Goal: Task Accomplishment & Management: Complete application form

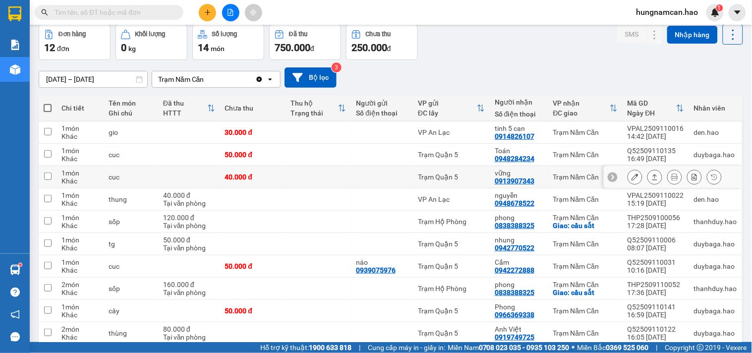
scroll to position [88, 0]
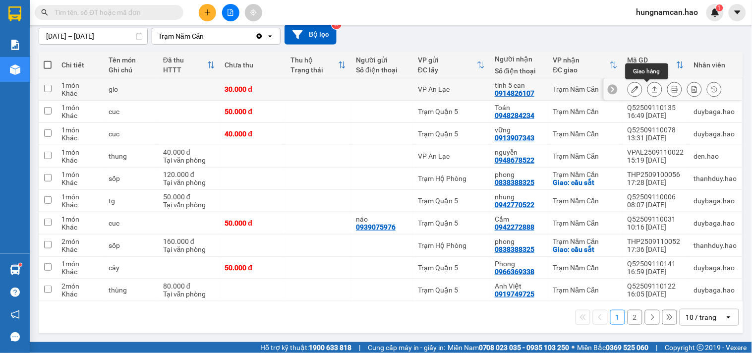
click at [631, 91] on icon at bounding box center [634, 89] width 7 height 7
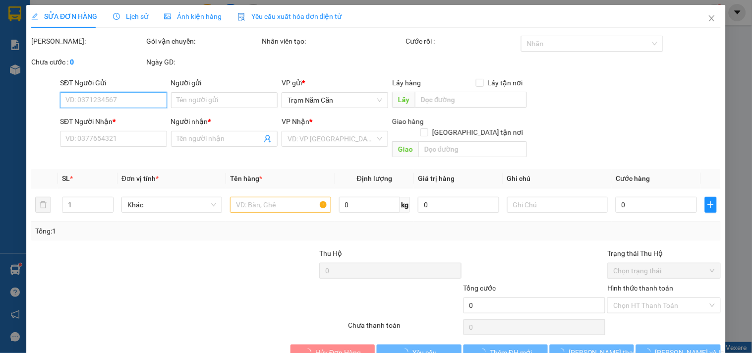
type input "0914826107"
type input "tinh 5 can"
type input "30.000"
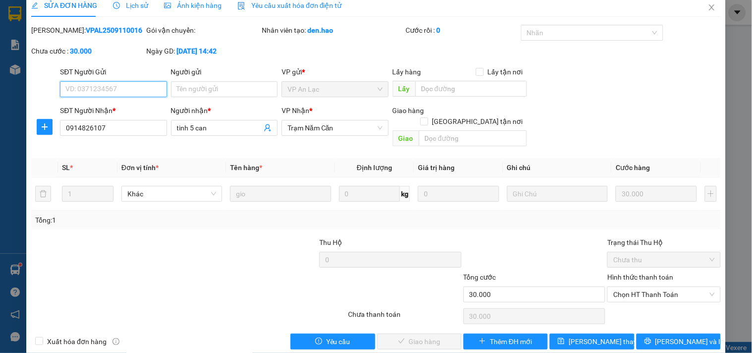
drag, startPoint x: 632, startPoint y: 281, endPoint x: 629, endPoint y: 294, distance: 13.2
click at [630, 289] on span "Chọn HT Thanh Toán" at bounding box center [663, 294] width 101 height 15
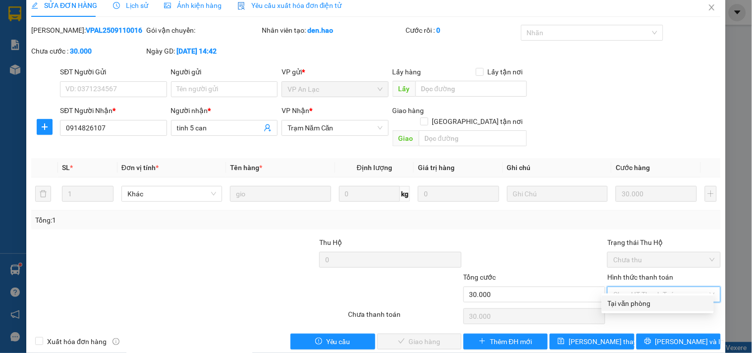
click at [622, 314] on div "Chọn HT Thanh Toán" at bounding box center [663, 316] width 115 height 20
click at [626, 288] on span "Chọn HT Thanh Toán" at bounding box center [663, 294] width 101 height 15
drag, startPoint x: 624, startPoint y: 301, endPoint x: 522, endPoint y: 302, distance: 102.6
click at [622, 302] on div "Tại văn phòng" at bounding box center [657, 303] width 100 height 11
type input "0"
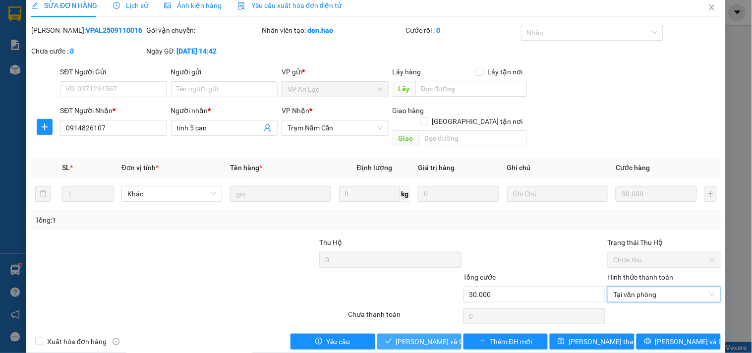
click at [441, 336] on span "[PERSON_NAME] và Giao hàng" at bounding box center [443, 341] width 95 height 11
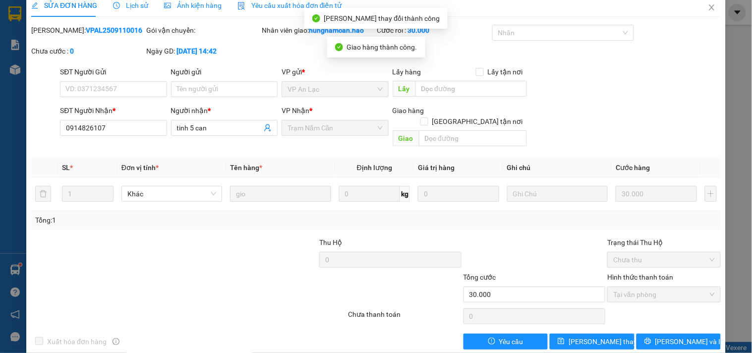
scroll to position [0, 0]
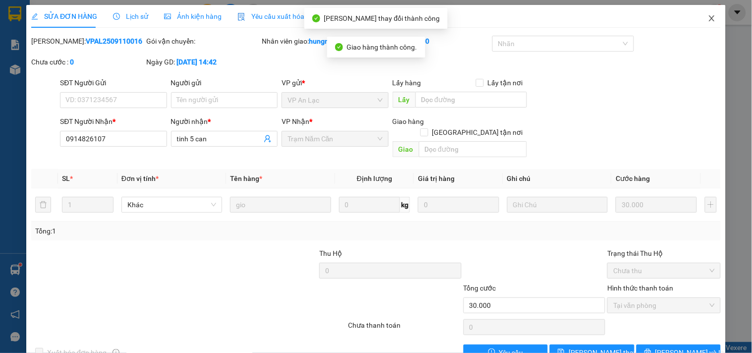
click at [707, 21] on icon "close" at bounding box center [711, 18] width 8 height 8
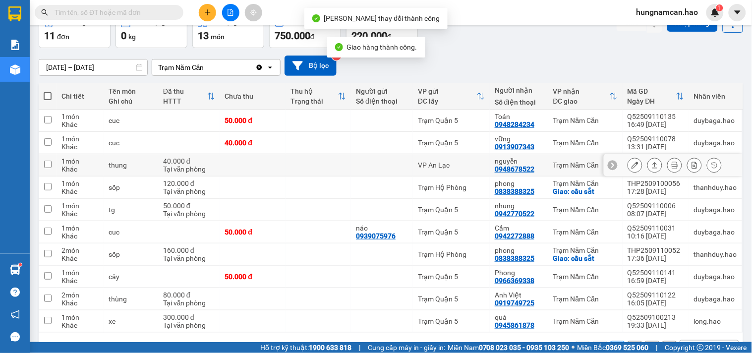
scroll to position [87, 0]
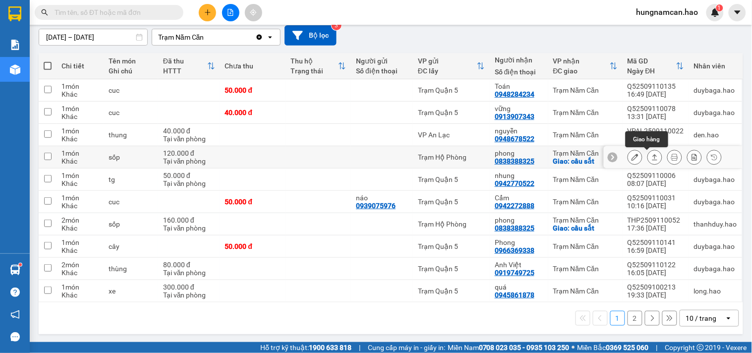
click at [647, 155] on button at bounding box center [654, 157] width 14 height 17
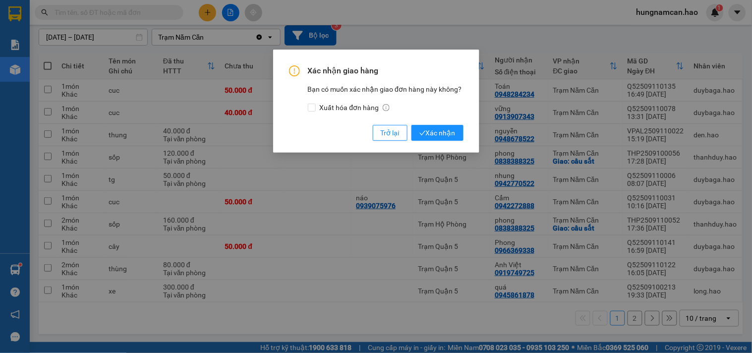
click at [452, 142] on div "Xác nhận giao hàng Bạn có muốn xác nhận giao đơn hàng này không? Xuất hóa đơn h…" at bounding box center [376, 101] width 206 height 103
click at [447, 131] on span "Xác nhận" at bounding box center [437, 132] width 36 height 11
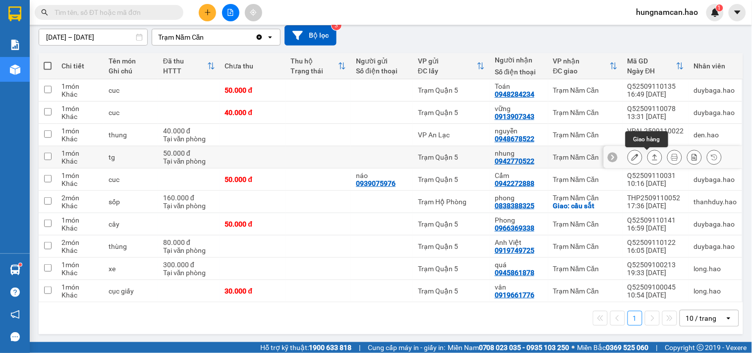
click at [651, 154] on icon at bounding box center [654, 157] width 7 height 7
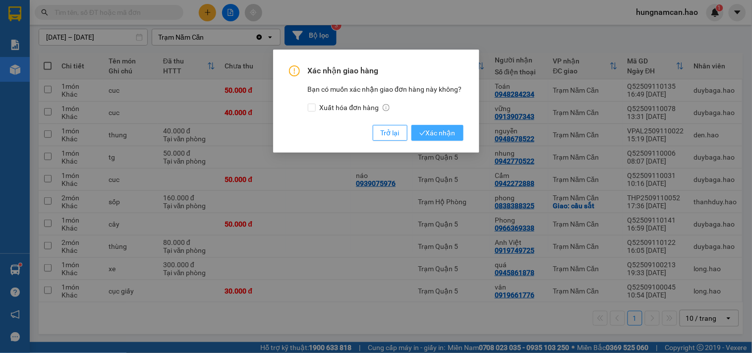
click at [438, 134] on span "Xác nhận" at bounding box center [437, 132] width 36 height 11
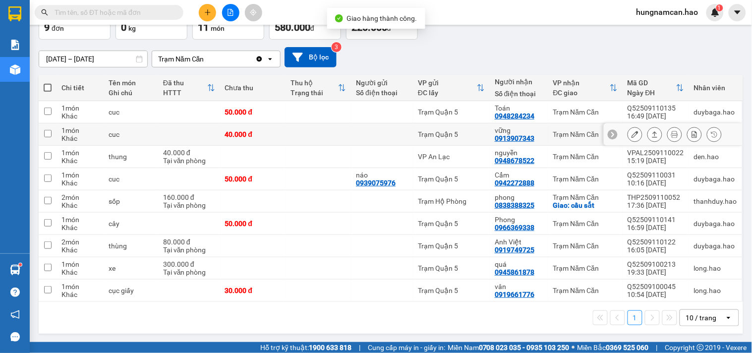
scroll to position [66, 0]
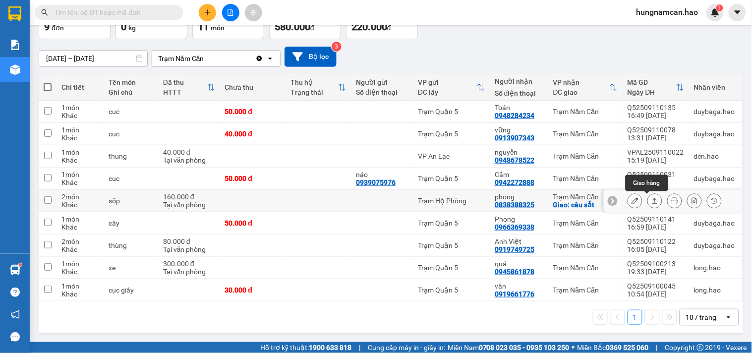
click at [651, 197] on icon at bounding box center [654, 200] width 7 height 7
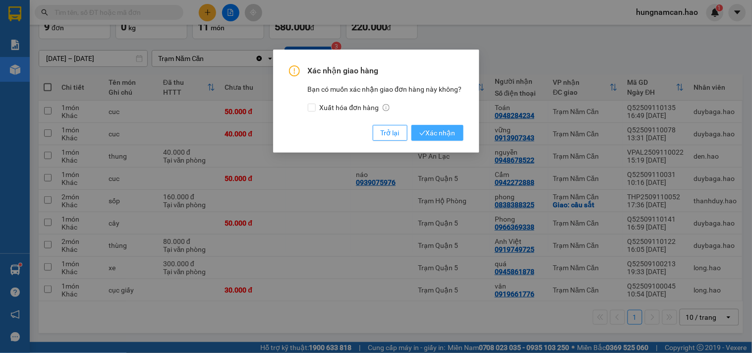
click at [438, 140] on button "Xác nhận" at bounding box center [437, 133] width 52 height 16
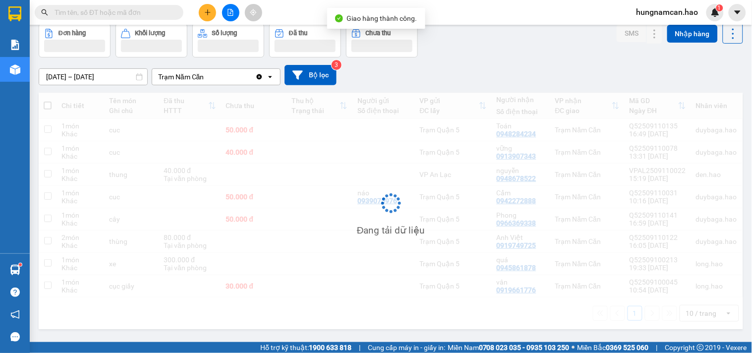
scroll to position [46, 0]
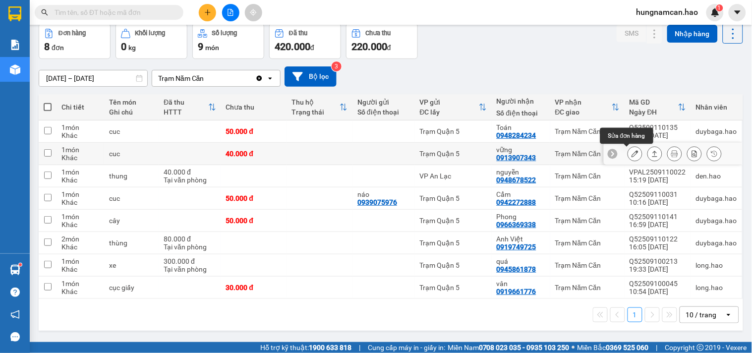
click at [631, 153] on icon at bounding box center [634, 153] width 7 height 7
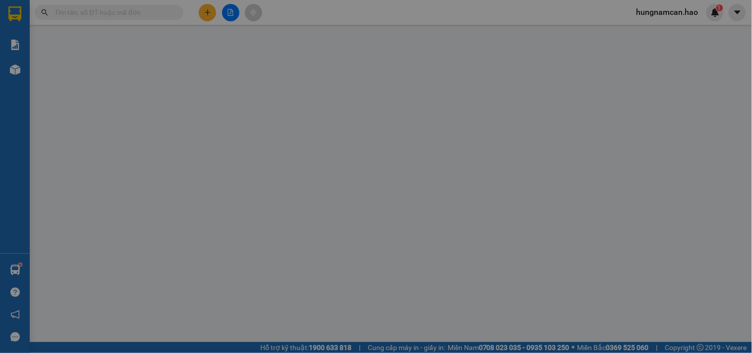
type input "0913907343"
type input "vững"
type input "40.000"
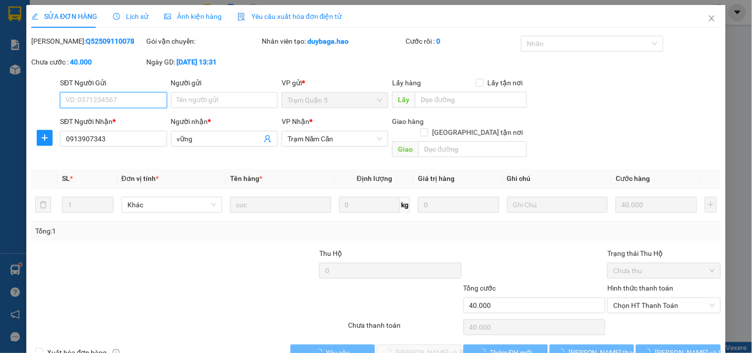
scroll to position [11, 0]
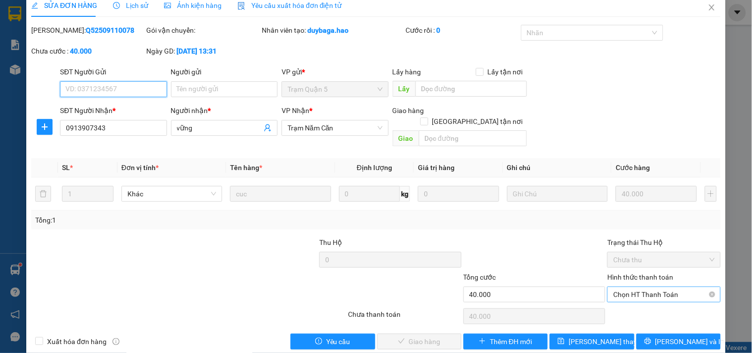
click at [614, 287] on span "Chọn HT Thanh Toán" at bounding box center [663, 294] width 101 height 15
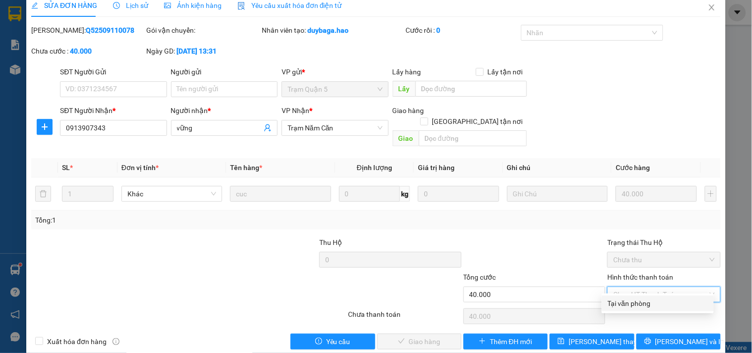
click at [610, 296] on div "Tại văn phòng" at bounding box center [657, 303] width 112 height 16
type input "0"
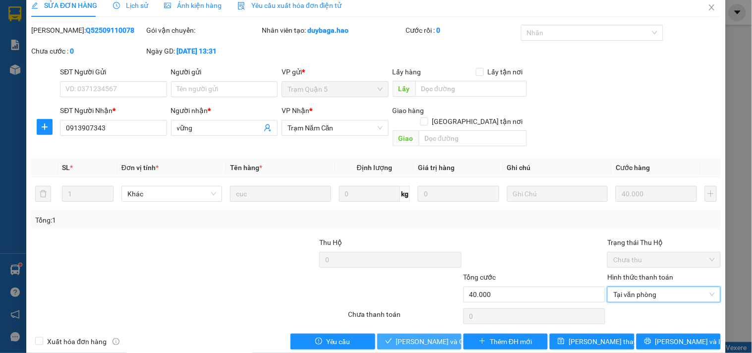
click at [431, 336] on span "[PERSON_NAME] và Giao hàng" at bounding box center [443, 341] width 95 height 11
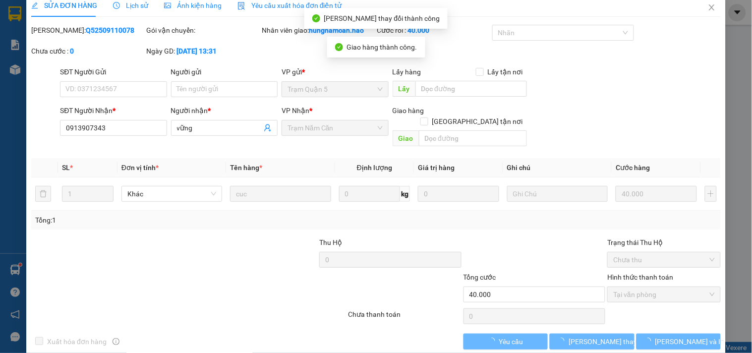
scroll to position [0, 0]
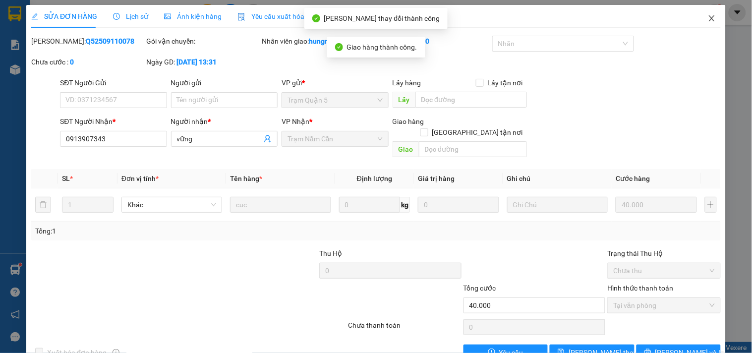
click at [707, 22] on icon "close" at bounding box center [711, 18] width 8 height 8
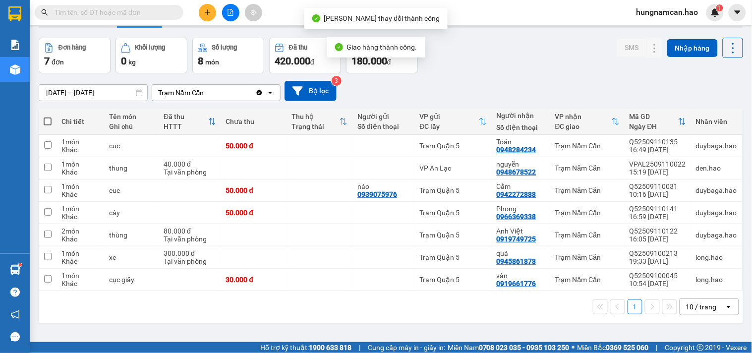
scroll to position [46, 0]
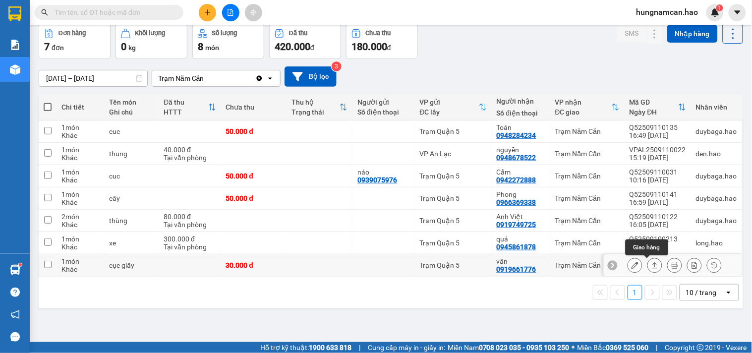
click at [651, 265] on icon at bounding box center [654, 265] width 7 height 7
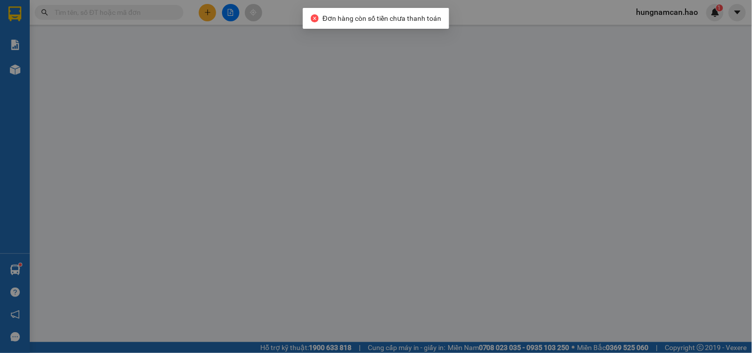
type input "0919661776"
type input "vân"
type input "30.000"
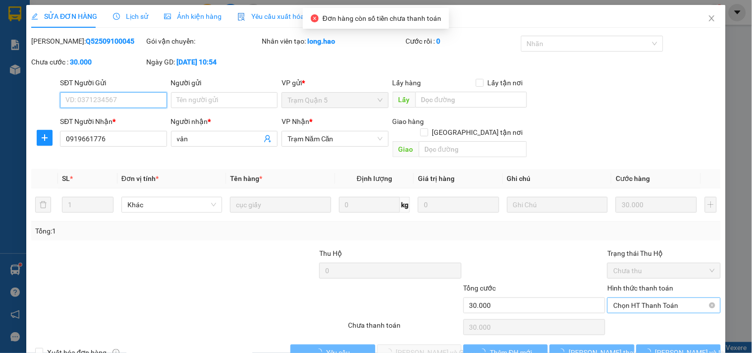
scroll to position [11, 0]
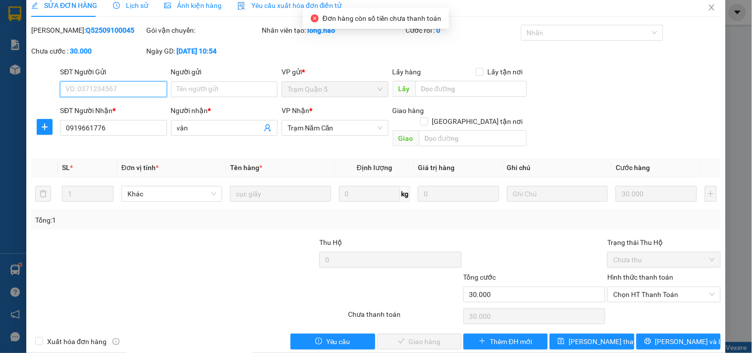
drag, startPoint x: 628, startPoint y: 279, endPoint x: 627, endPoint y: 291, distance: 11.4
click at [628, 287] on span "Chọn HT Thanh Toán" at bounding box center [663, 294] width 101 height 15
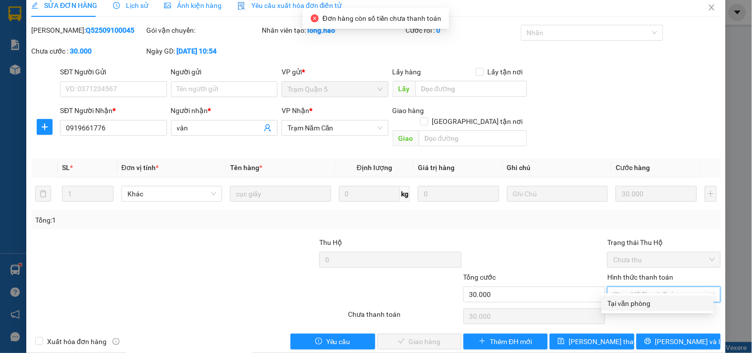
drag, startPoint x: 625, startPoint y: 298, endPoint x: 618, endPoint y: 300, distance: 7.1
click at [625, 300] on div "Tại văn phòng" at bounding box center [657, 303] width 100 height 11
type input "0"
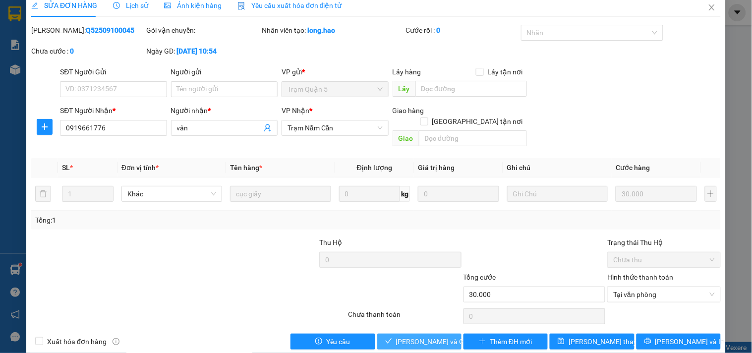
click at [436, 336] on span "[PERSON_NAME] và Giao hàng" at bounding box center [443, 341] width 95 height 11
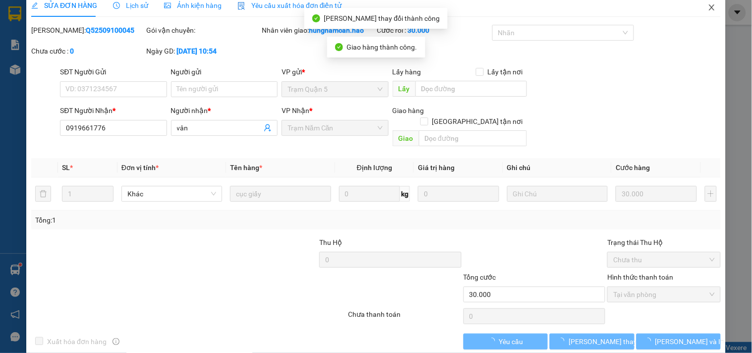
scroll to position [0, 0]
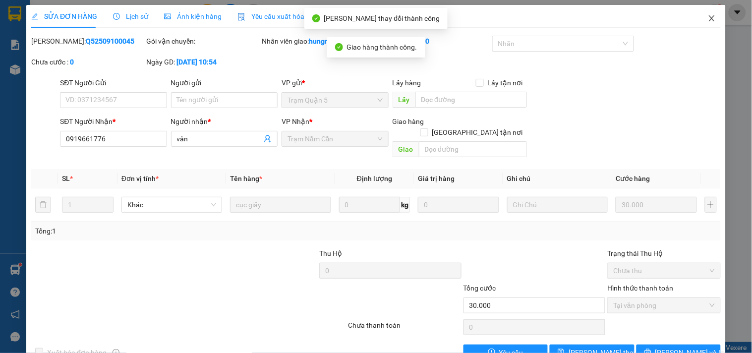
click at [707, 15] on icon "close" at bounding box center [711, 18] width 8 height 8
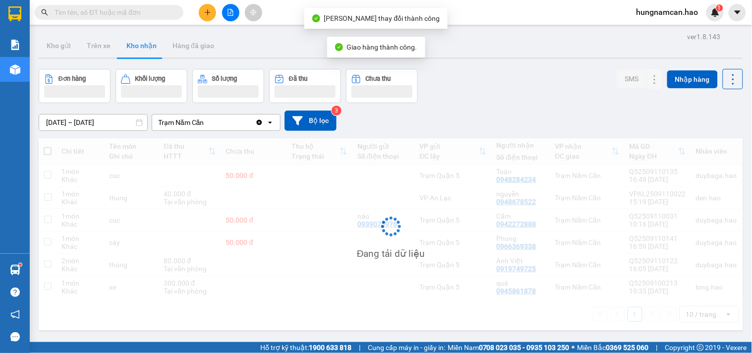
scroll to position [46, 0]
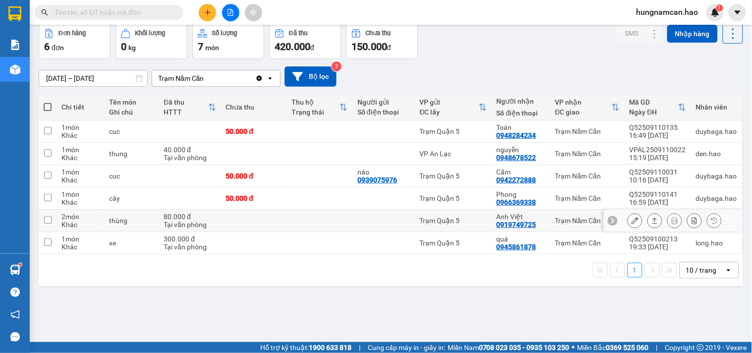
click at [631, 220] on icon at bounding box center [634, 220] width 7 height 7
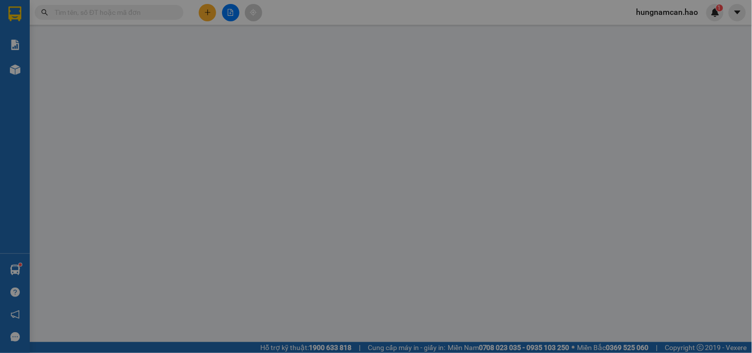
type input "0919749725"
type input "Anh Việt"
type input "80.000"
type input "0"
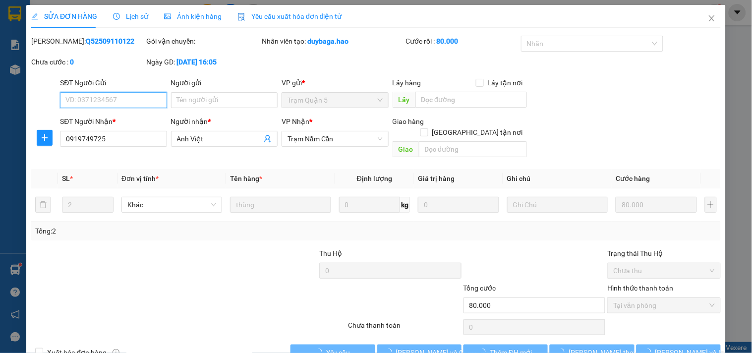
scroll to position [3, 0]
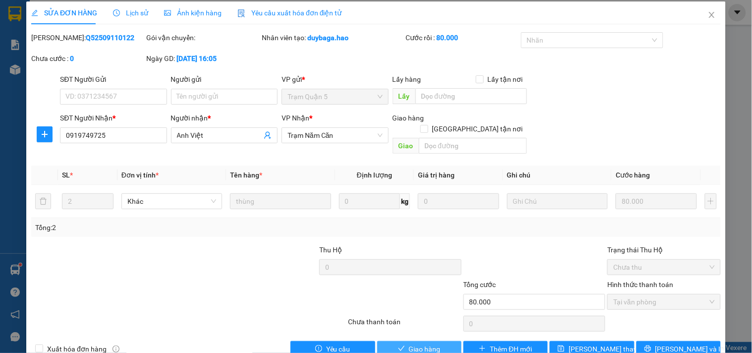
click at [417, 343] on span "Giao hàng" at bounding box center [425, 348] width 32 height 11
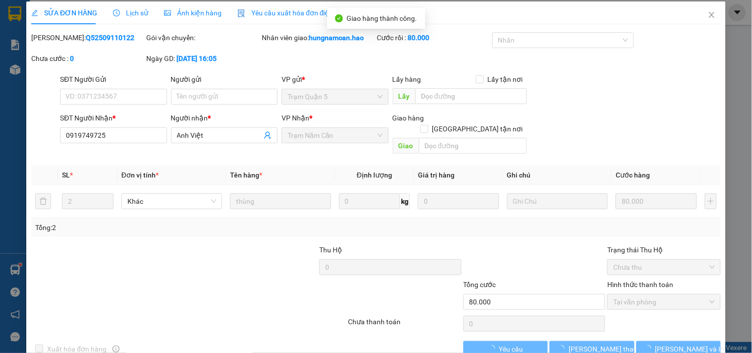
scroll to position [0, 0]
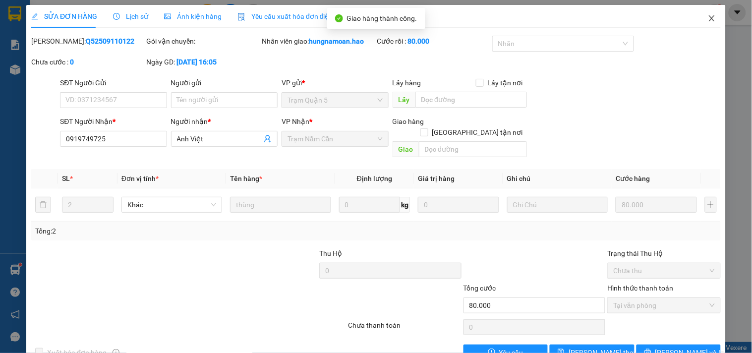
click at [698, 19] on span "Close" at bounding box center [712, 19] width 28 height 28
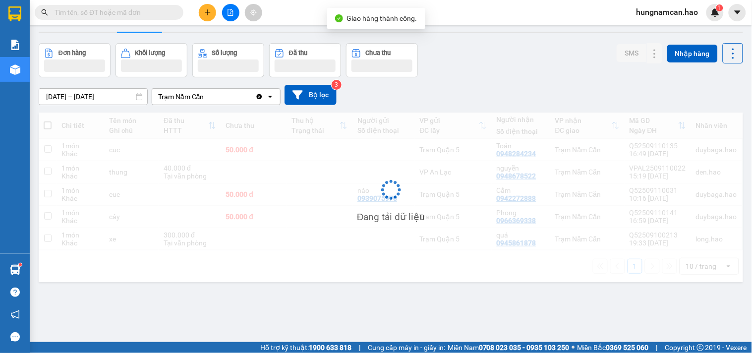
scroll to position [46, 0]
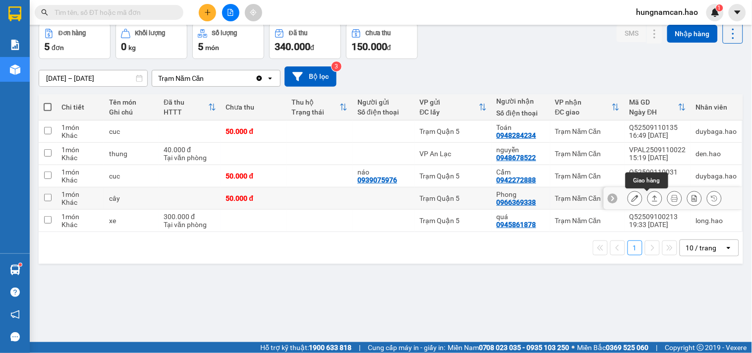
click at [647, 199] on button at bounding box center [654, 198] width 14 height 17
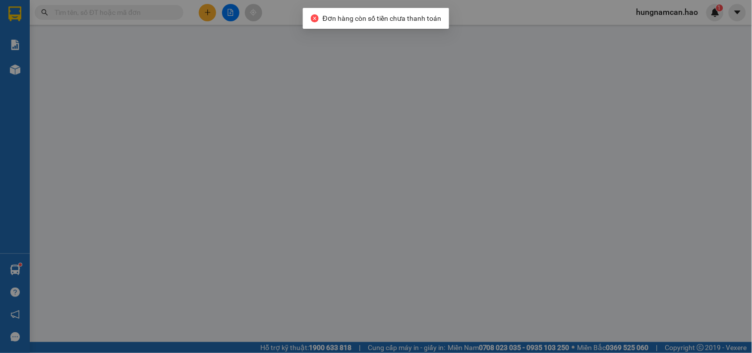
type input "0966369338"
type input "Phong"
type input "50.000"
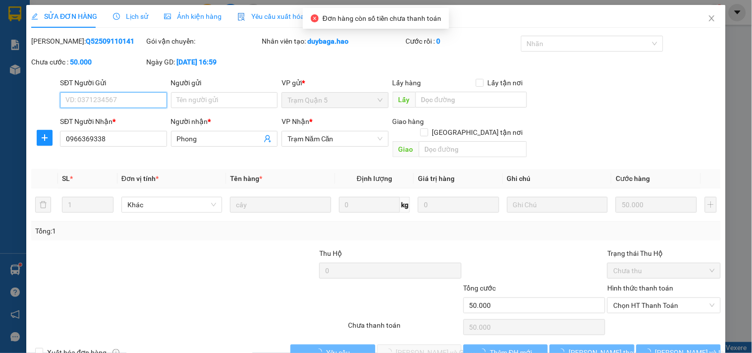
scroll to position [11, 0]
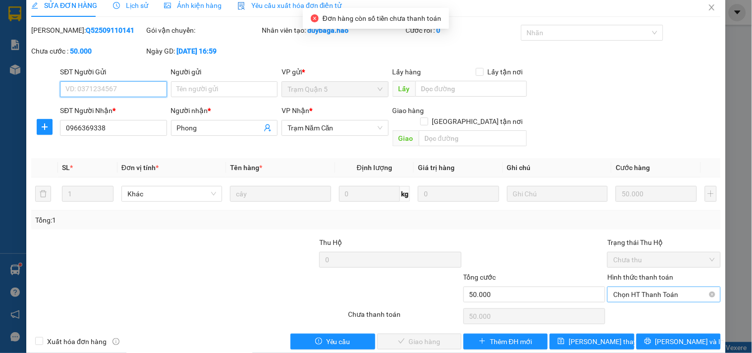
click at [633, 287] on span "Chọn HT Thanh Toán" at bounding box center [663, 294] width 101 height 15
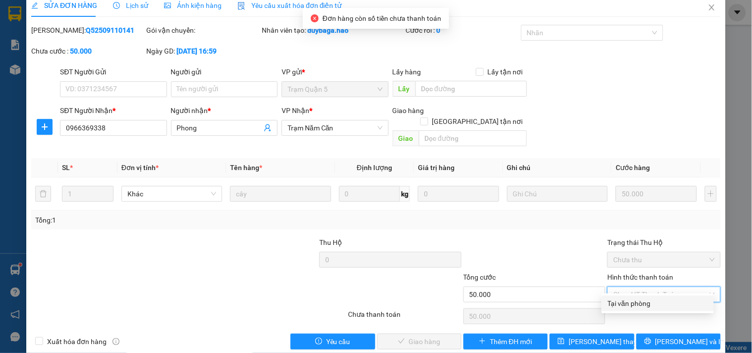
drag, startPoint x: 627, startPoint y: 298, endPoint x: 610, endPoint y: 305, distance: 17.8
click at [626, 298] on div "Tại văn phòng" at bounding box center [657, 303] width 100 height 11
type input "0"
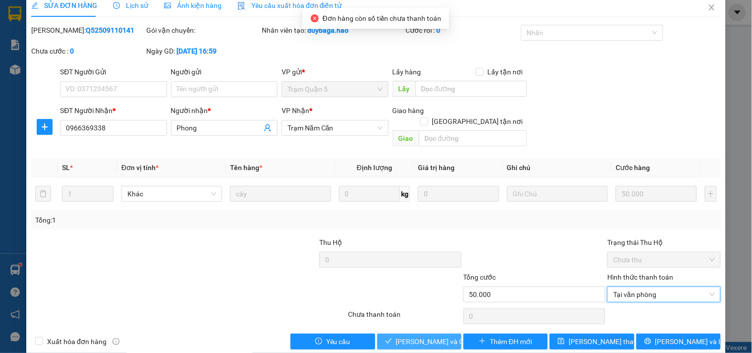
drag, startPoint x: 438, startPoint y: 316, endPoint x: 436, endPoint y: 323, distance: 7.7
click at [438, 317] on div "Total Paid Fee 0 Total UnPaid Fee 50.000 Cash Collection Total Fee Mã ĐH: Q5250…" at bounding box center [375, 187] width 689 height 324
click at [434, 336] on span "[PERSON_NAME] và Giao hàng" at bounding box center [443, 341] width 95 height 11
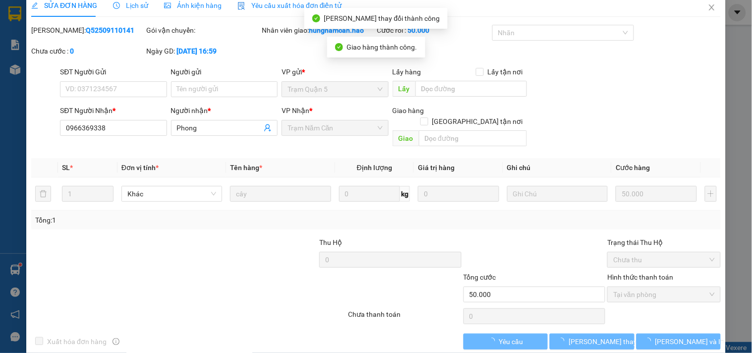
scroll to position [0, 0]
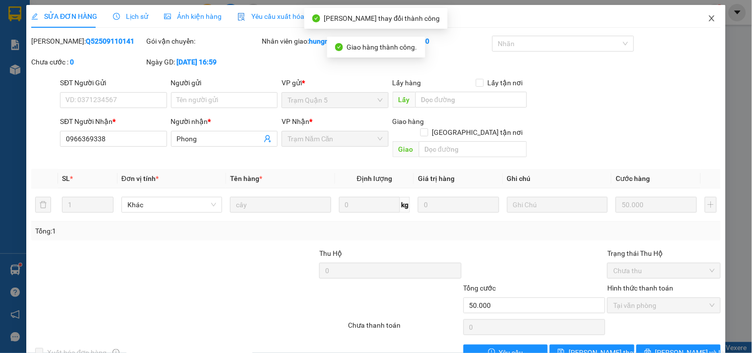
click at [708, 21] on icon "close" at bounding box center [710, 18] width 5 height 6
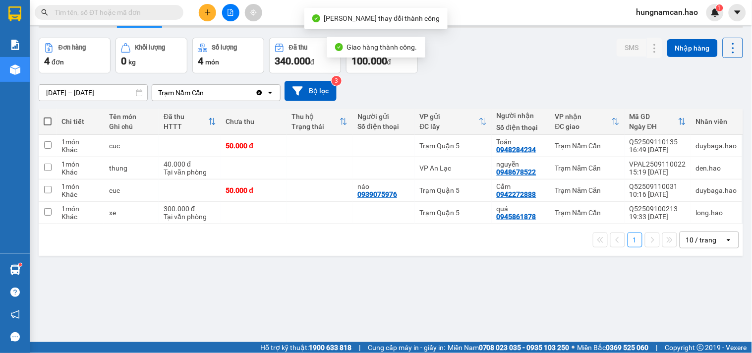
scroll to position [46, 0]
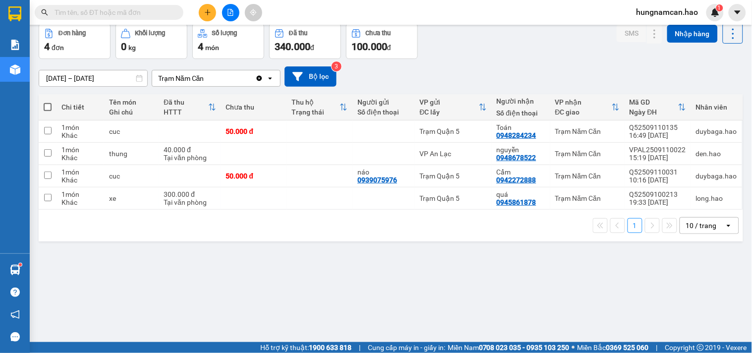
drag, startPoint x: 749, startPoint y: 104, endPoint x: 302, endPoint y: 249, distance: 469.7
click at [302, 249] on div "ver 1.8.143 Kho gửi Trên xe Kho nhận Hàng đã giao Đơn hàng 4 đơn Khối lượng 0 k…" at bounding box center [391, 160] width 712 height 353
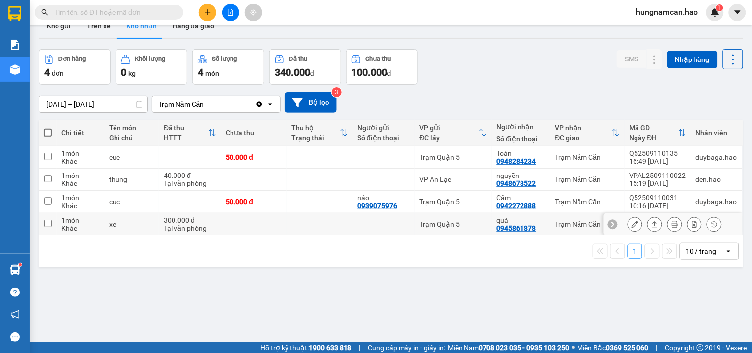
scroll to position [0, 0]
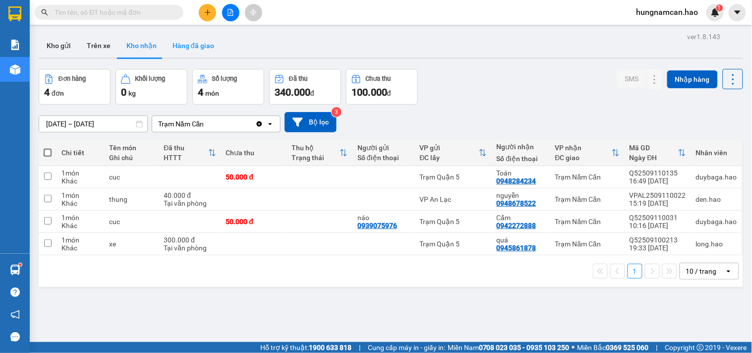
click at [204, 50] on button "Hàng đã giao" at bounding box center [192, 46] width 57 height 24
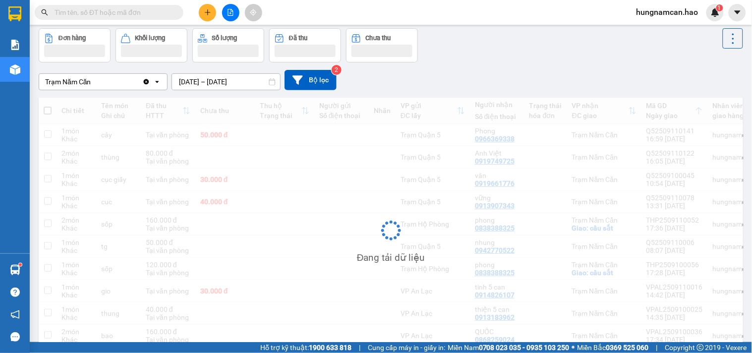
scroll to position [91, 0]
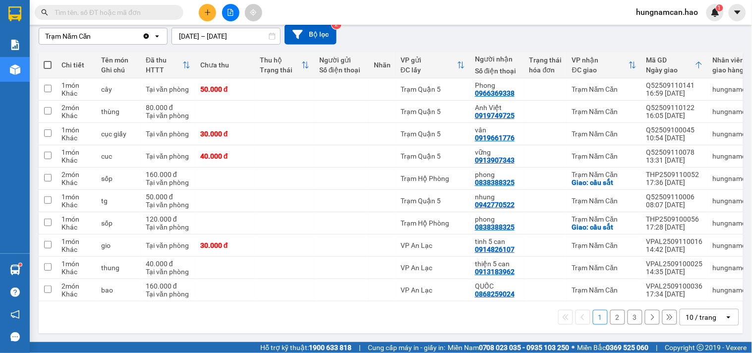
click at [95, 10] on input "text" at bounding box center [112, 12] width 117 height 11
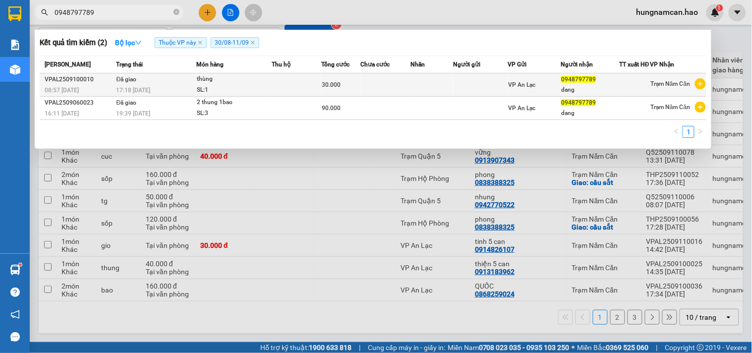
type input "0948797789"
click at [313, 88] on td at bounding box center [296, 84] width 50 height 23
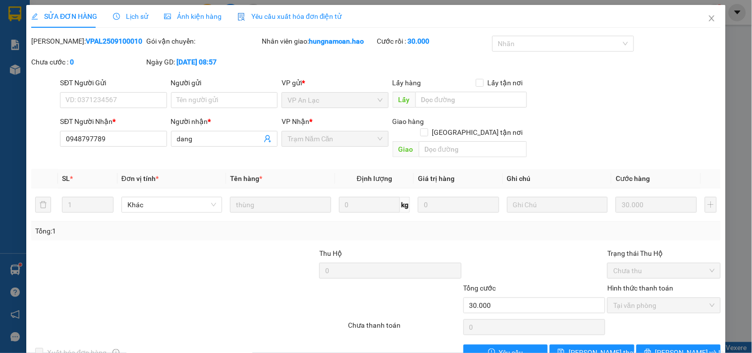
click at [183, 20] on span "Ảnh kiện hàng" at bounding box center [192, 16] width 57 height 8
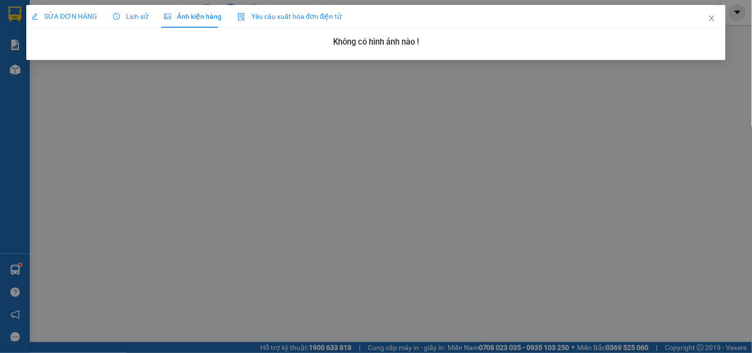
click at [239, 243] on div "SỬA ĐƠN HÀNG Lịch sử Ảnh kiện hàng Yêu cầu xuất hóa đơn điện tử Total Paid Fee …" at bounding box center [376, 176] width 752 height 353
click at [710, 14] on span "Close" at bounding box center [712, 19] width 28 height 28
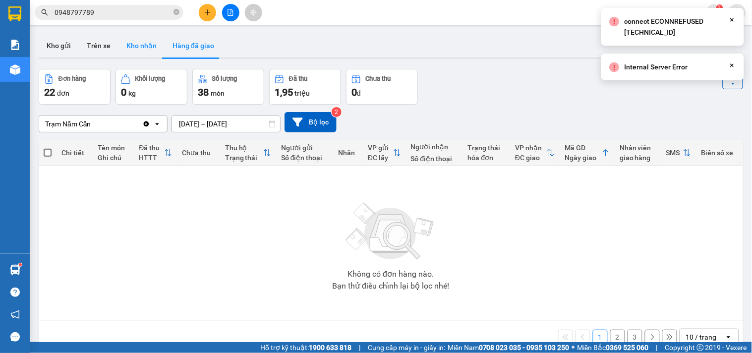
click at [132, 47] on button "Kho nhận" at bounding box center [141, 46] width 46 height 24
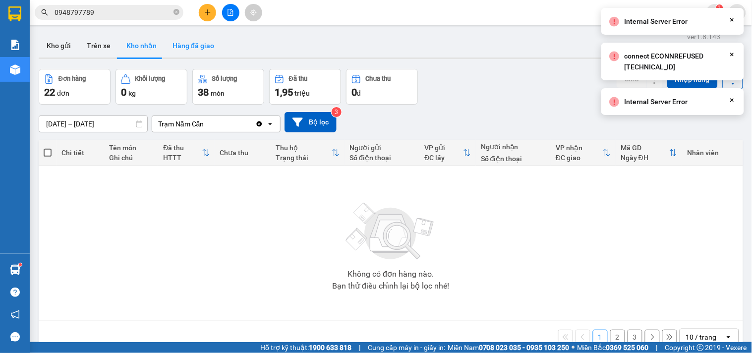
click at [185, 47] on button "Hàng đã giao" at bounding box center [192, 46] width 57 height 24
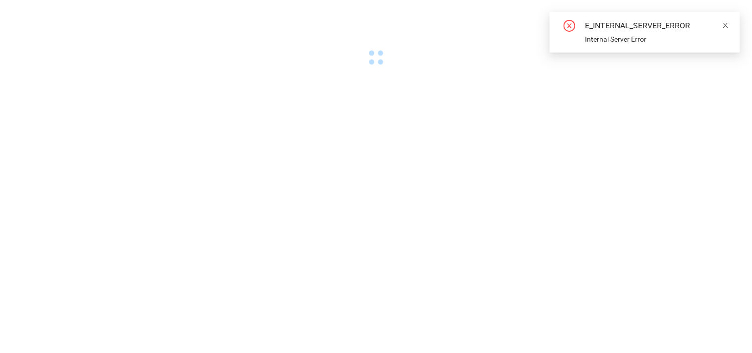
click at [726, 26] on icon "close" at bounding box center [725, 25] width 5 height 5
